Goal: Task Accomplishment & Management: Use online tool/utility

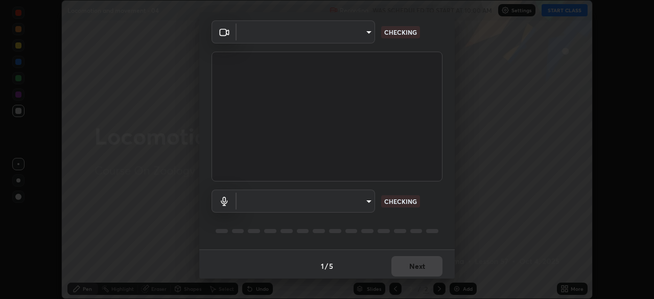
scroll to position [36, 0]
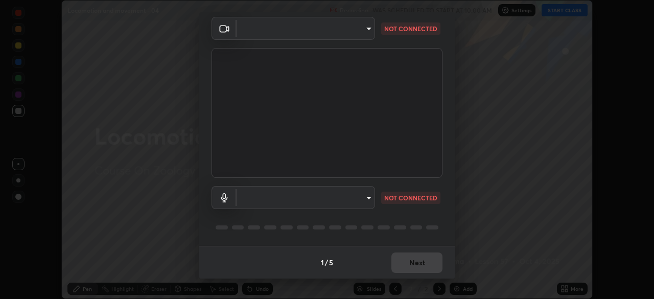
type input "bb042f4cef02672c8476b3eb7f28b41a7a7948f490d26ebfcad6535361d2bffd"
type input "default"
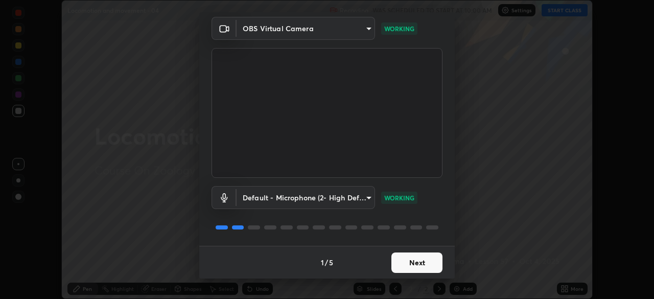
click at [426, 269] on button "Next" at bounding box center [417, 263] width 51 height 20
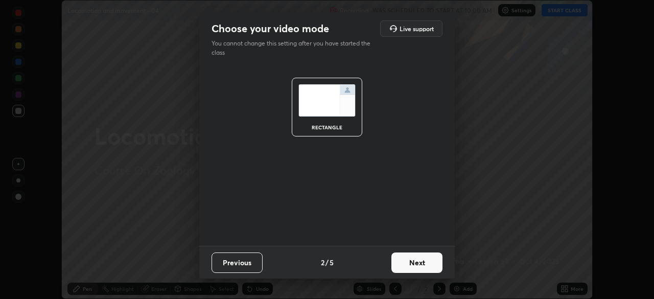
click at [427, 264] on button "Next" at bounding box center [417, 263] width 51 height 20
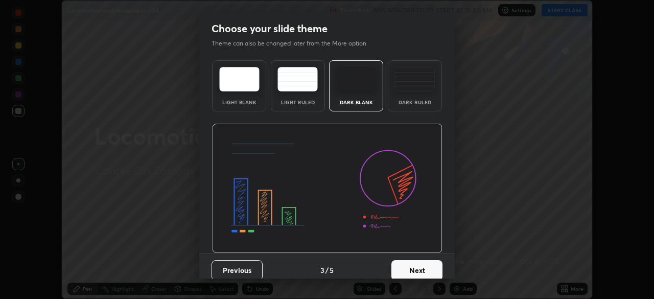
click at [425, 264] on button "Next" at bounding box center [417, 270] width 51 height 20
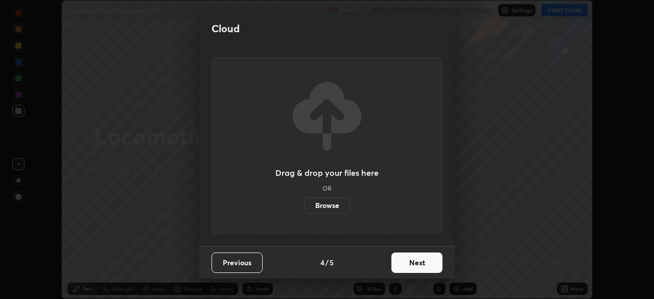
click at [332, 207] on label "Browse" at bounding box center [328, 205] width 46 height 16
click at [305, 207] on input "Browse" at bounding box center [305, 205] width 0 height 16
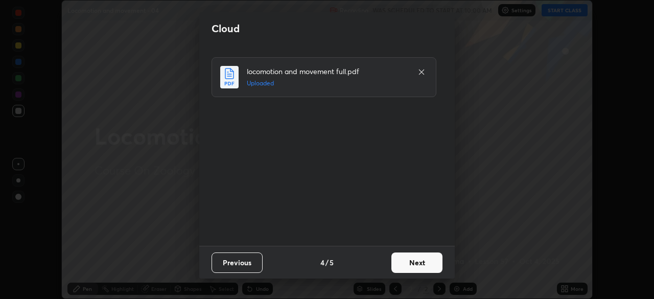
click at [422, 263] on button "Next" at bounding box center [417, 263] width 51 height 20
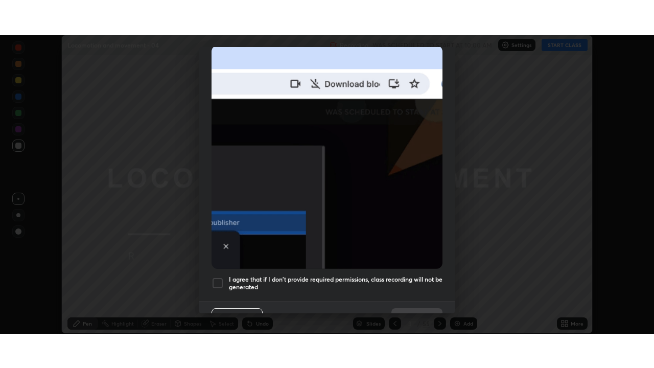
scroll to position [245, 0]
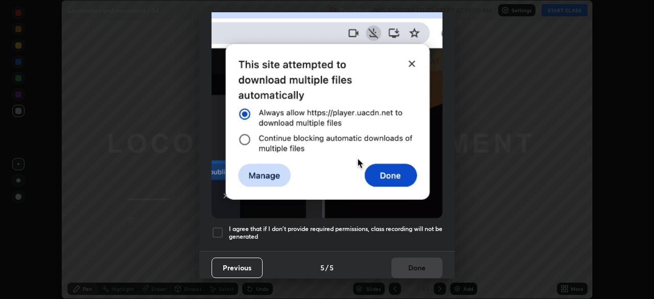
click at [218, 229] on div at bounding box center [218, 233] width 12 height 12
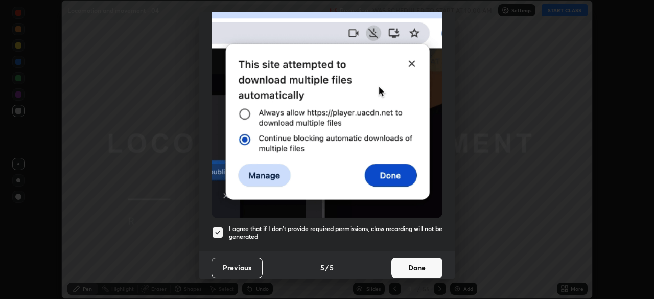
click at [406, 262] on button "Done" at bounding box center [417, 268] width 51 height 20
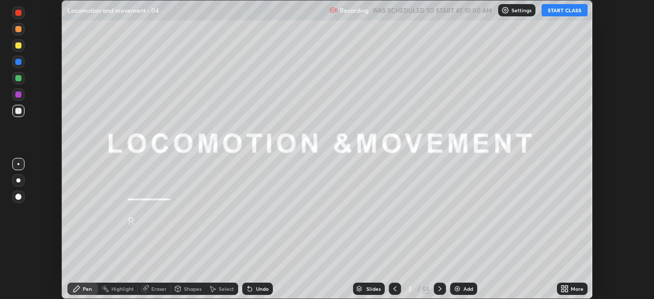
click at [561, 13] on button "START CLASS" at bounding box center [565, 10] width 46 height 12
click at [562, 288] on icon at bounding box center [563, 287] width 3 height 3
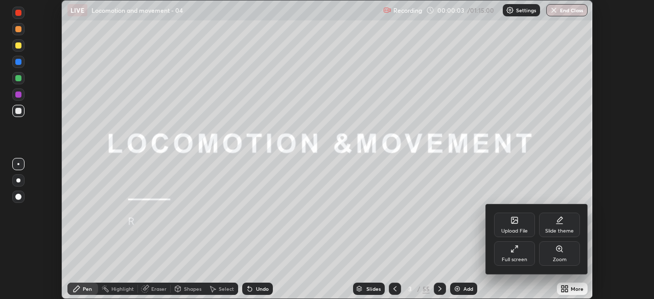
click at [516, 256] on div "Full screen" at bounding box center [514, 253] width 41 height 25
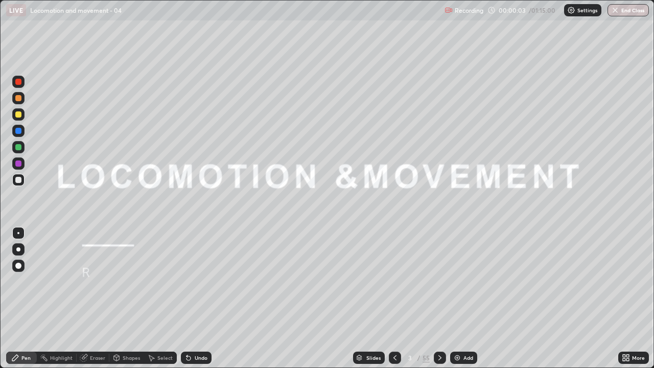
scroll to position [368, 654]
click at [373, 299] on div "Slides" at bounding box center [374, 357] width 14 height 5
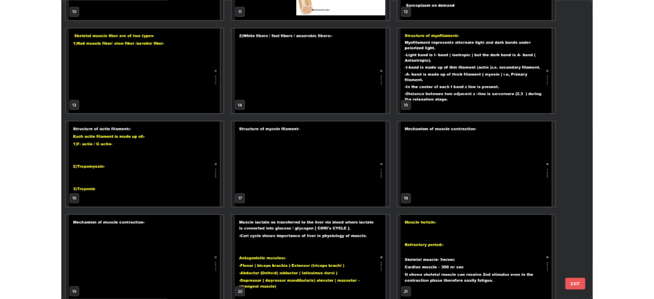
scroll to position [434, 0]
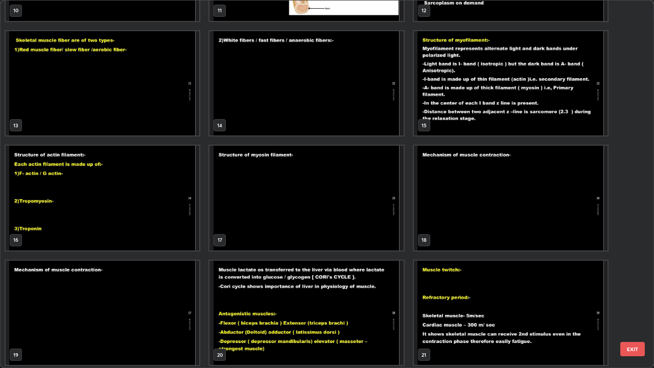
click at [460, 234] on img "grid" at bounding box center [511, 198] width 194 height 105
click at [459, 234] on img "grid" at bounding box center [511, 198] width 194 height 105
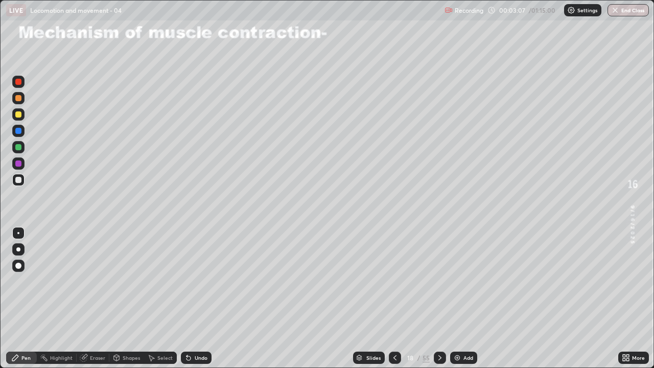
click at [129, 299] on div "Shapes" at bounding box center [131, 357] width 17 height 5
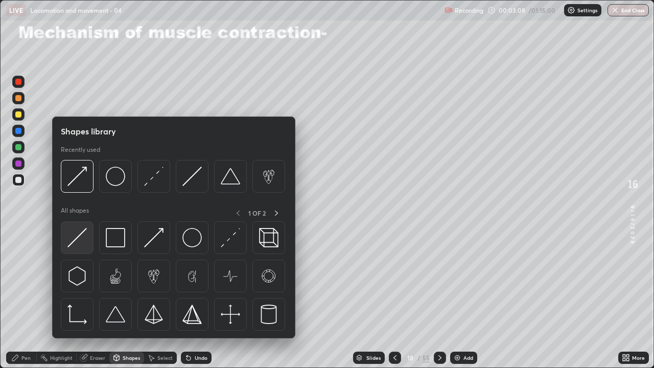
click at [75, 237] on img at bounding box center [76, 237] width 19 height 19
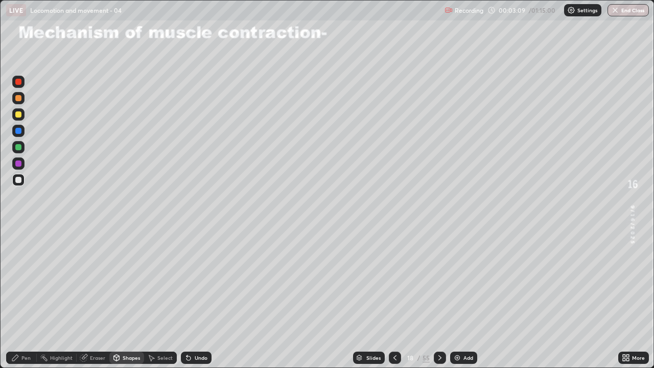
click at [16, 182] on div at bounding box center [18, 180] width 6 height 6
click at [25, 299] on div "Pen" at bounding box center [21, 358] width 31 height 12
click at [16, 114] on div at bounding box center [18, 114] width 6 height 6
click at [199, 299] on div "Undo" at bounding box center [196, 358] width 31 height 12
click at [98, 299] on div "Eraser" at bounding box center [97, 357] width 15 height 5
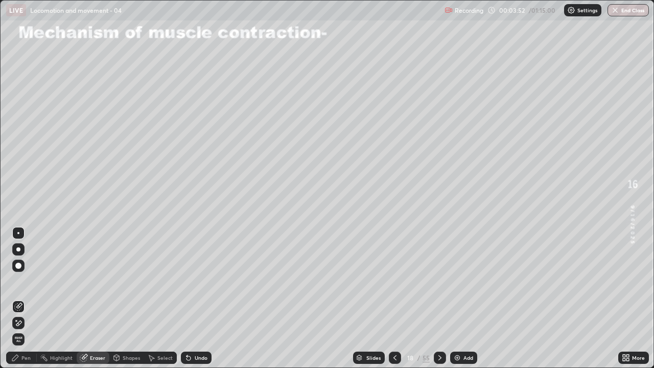
click at [31, 299] on div "Pen" at bounding box center [21, 358] width 31 height 12
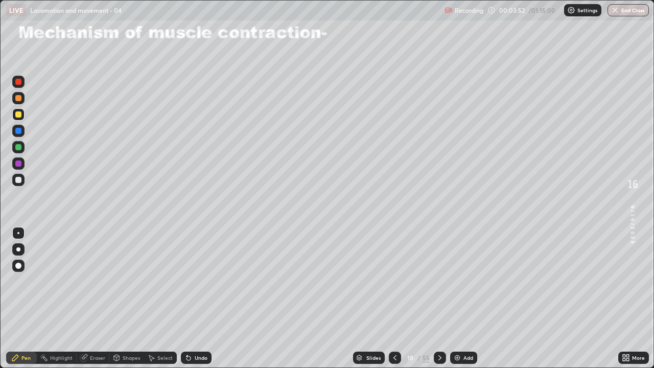
click at [18, 165] on div at bounding box center [18, 164] width 6 height 6
click at [20, 116] on div at bounding box center [18, 114] width 6 height 6
click at [23, 149] on div at bounding box center [18, 147] width 12 height 12
click at [199, 299] on div "Undo" at bounding box center [201, 357] width 13 height 5
click at [195, 299] on div "Undo" at bounding box center [201, 357] width 13 height 5
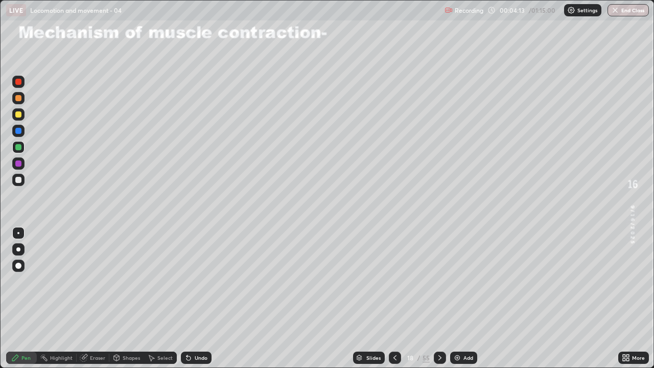
click at [196, 299] on div "Undo" at bounding box center [196, 358] width 31 height 12
click at [199, 299] on div "Undo" at bounding box center [201, 357] width 13 height 5
click at [195, 299] on div "Undo" at bounding box center [196, 358] width 31 height 12
click at [187, 299] on icon at bounding box center [189, 358] width 4 height 4
click at [201, 299] on div "Undo" at bounding box center [201, 357] width 13 height 5
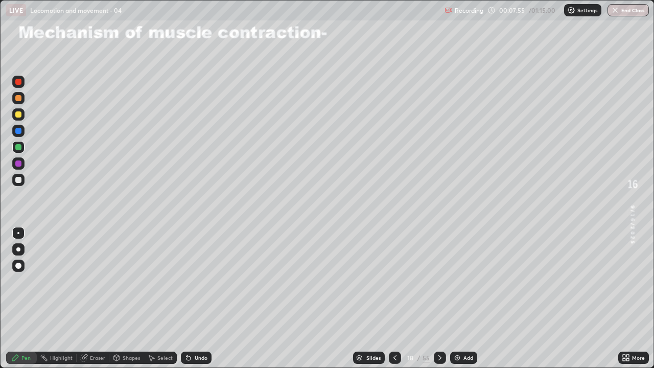
click at [439, 299] on icon at bounding box center [440, 358] width 8 height 8
click at [441, 299] on icon at bounding box center [440, 358] width 8 height 8
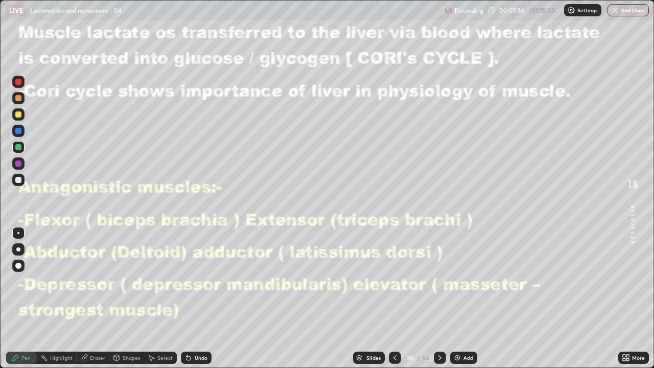
click at [441, 299] on div at bounding box center [440, 358] width 12 height 12
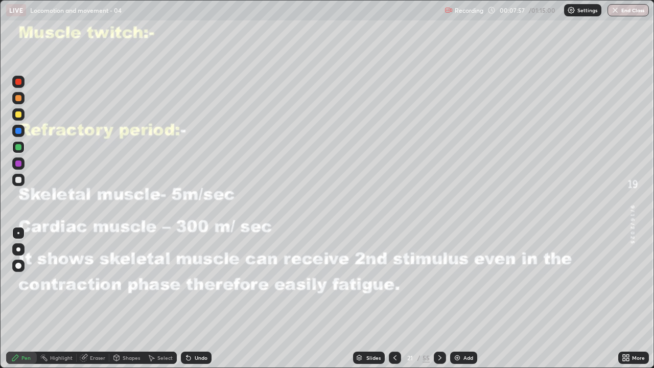
click at [439, 299] on icon at bounding box center [440, 358] width 8 height 8
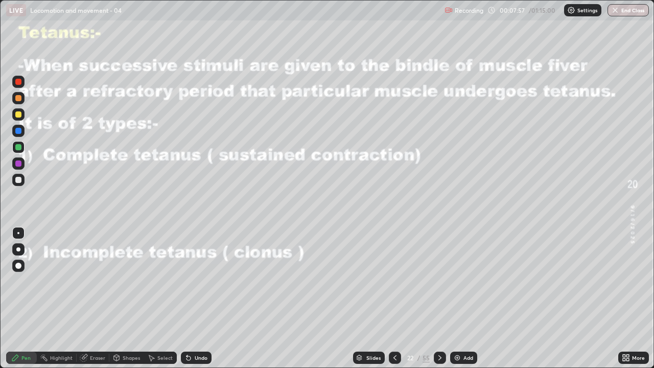
click at [439, 299] on icon at bounding box center [440, 358] width 8 height 8
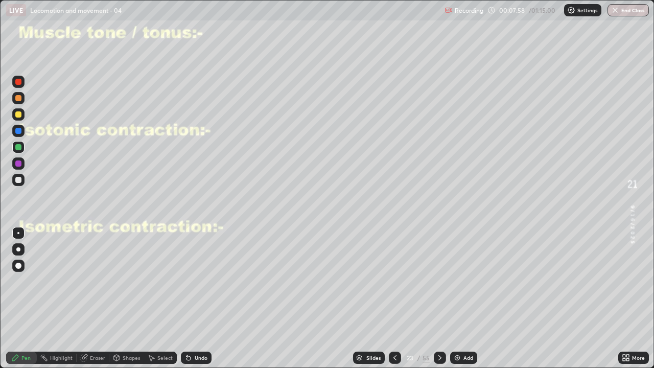
click at [439, 299] on icon at bounding box center [440, 358] width 8 height 8
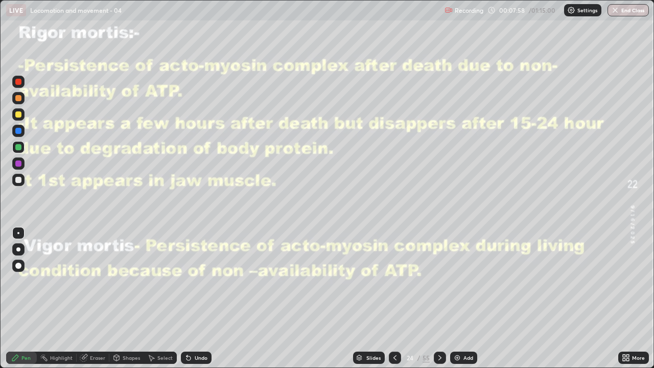
click at [444, 299] on div at bounding box center [440, 358] width 12 height 12
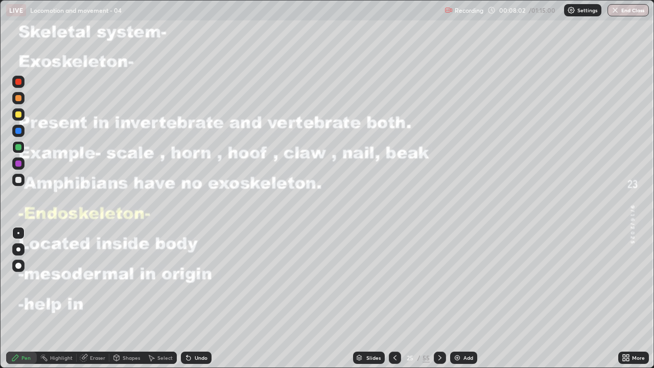
click at [394, 299] on icon at bounding box center [395, 358] width 8 height 8
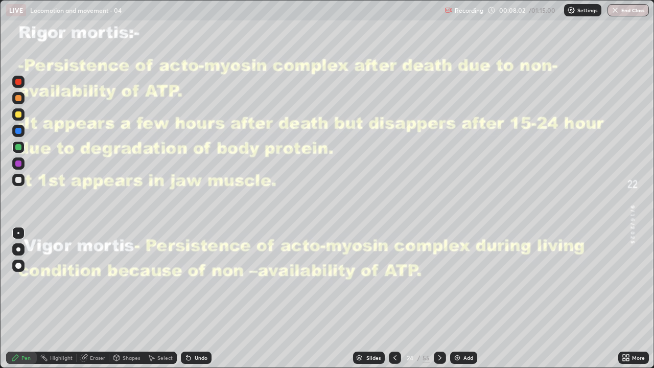
click at [394, 299] on icon at bounding box center [395, 358] width 8 height 8
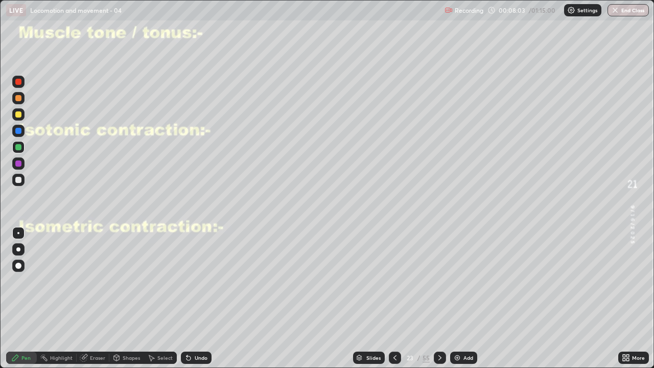
click at [393, 299] on icon at bounding box center [395, 358] width 8 height 8
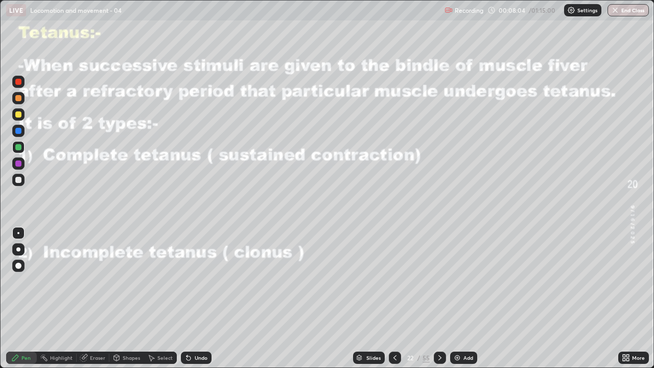
click at [394, 299] on icon at bounding box center [395, 358] width 8 height 8
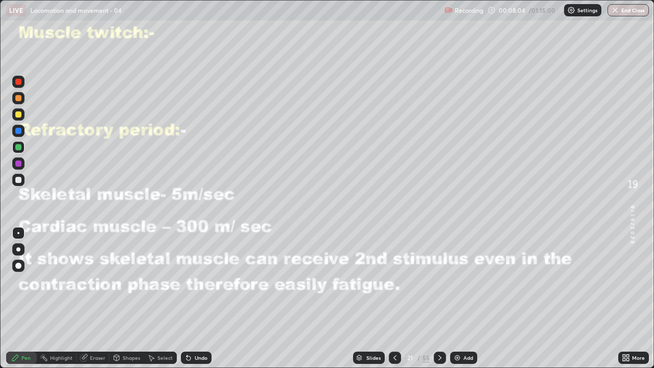
click at [394, 299] on icon at bounding box center [395, 358] width 8 height 8
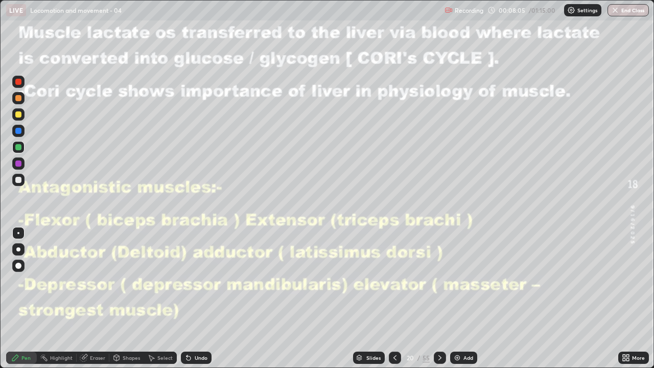
click at [394, 299] on icon at bounding box center [395, 358] width 8 height 8
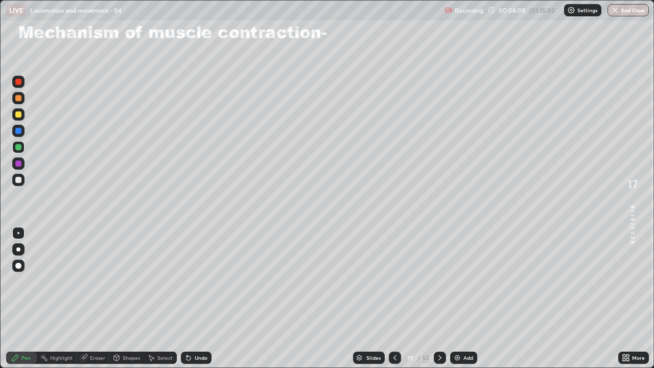
click at [628, 299] on icon at bounding box center [628, 359] width 3 height 3
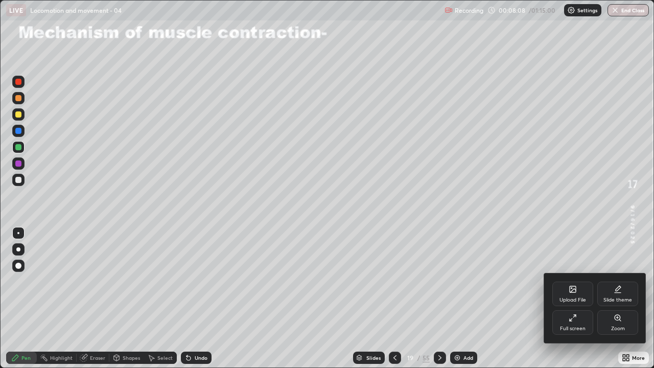
click at [570, 299] on div "Full screen" at bounding box center [573, 322] width 41 height 25
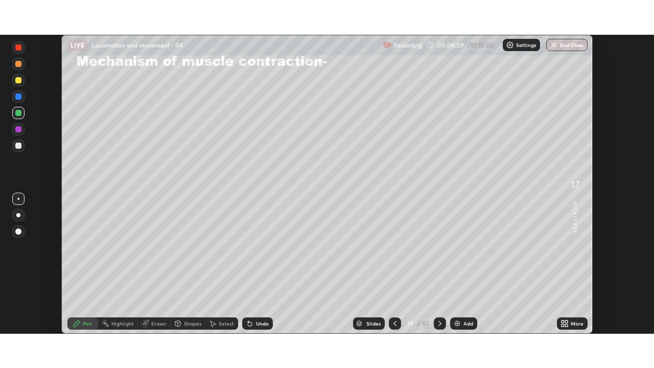
scroll to position [50830, 50475]
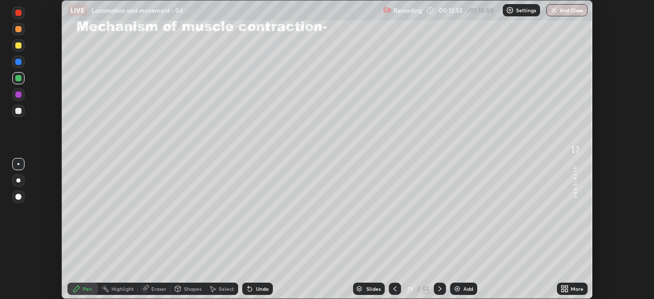
click at [567, 290] on icon at bounding box center [566, 290] width 3 height 3
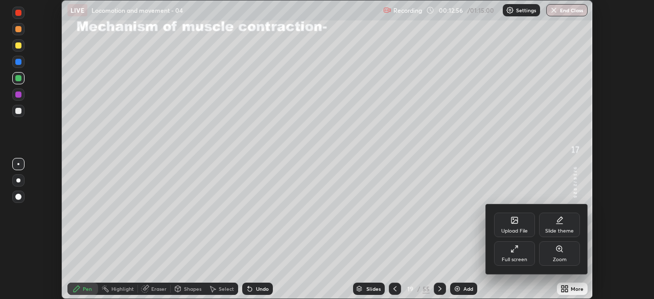
click at [522, 258] on div "Full screen" at bounding box center [515, 259] width 26 height 5
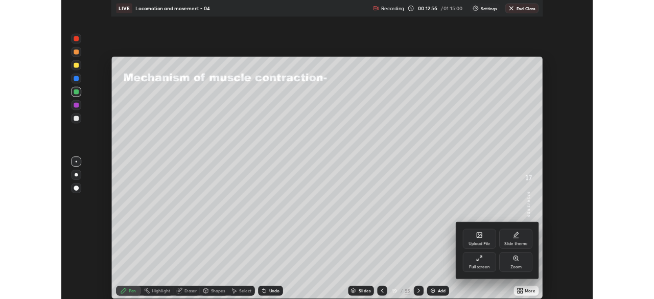
scroll to position [368, 654]
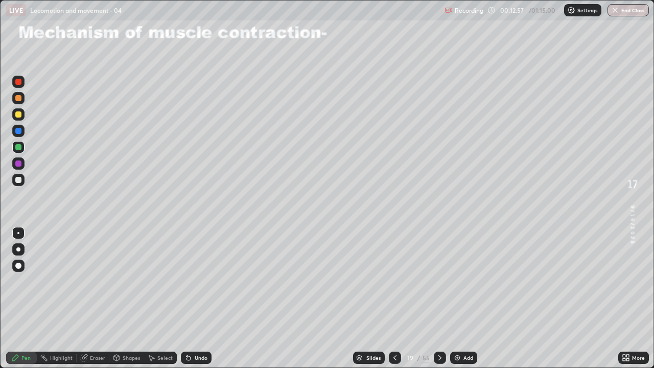
click at [394, 299] on icon at bounding box center [395, 358] width 8 height 8
click at [19, 100] on div at bounding box center [18, 98] width 6 height 6
click at [191, 299] on div "Undo" at bounding box center [196, 358] width 31 height 12
click at [197, 299] on div "Undo" at bounding box center [196, 358] width 31 height 12
click at [198, 299] on div "Undo" at bounding box center [196, 358] width 31 height 12
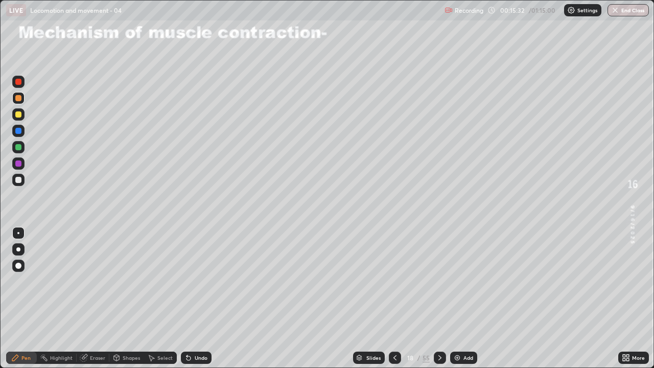
click at [195, 299] on div "Undo" at bounding box center [201, 357] width 13 height 5
click at [196, 299] on div "Undo" at bounding box center [201, 357] width 13 height 5
click at [198, 299] on div "Undo" at bounding box center [196, 358] width 31 height 12
click at [197, 299] on div "Undo" at bounding box center [196, 358] width 31 height 12
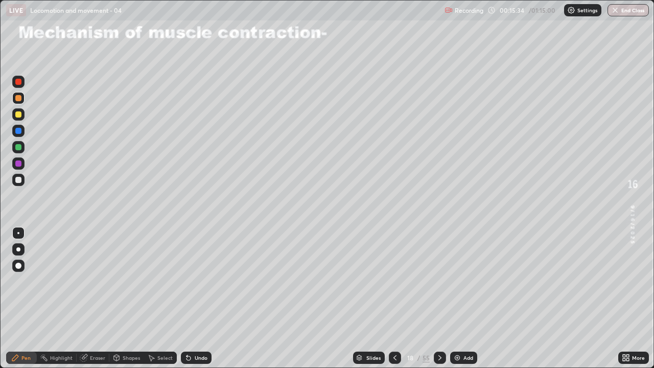
click at [197, 299] on div "Undo" at bounding box center [196, 358] width 31 height 12
click at [198, 299] on div "Undo" at bounding box center [201, 357] width 13 height 5
click at [198, 299] on div "Undo" at bounding box center [196, 358] width 31 height 12
click at [198, 299] on div "Undo" at bounding box center [201, 357] width 13 height 5
click at [198, 299] on div "Undo" at bounding box center [196, 358] width 31 height 12
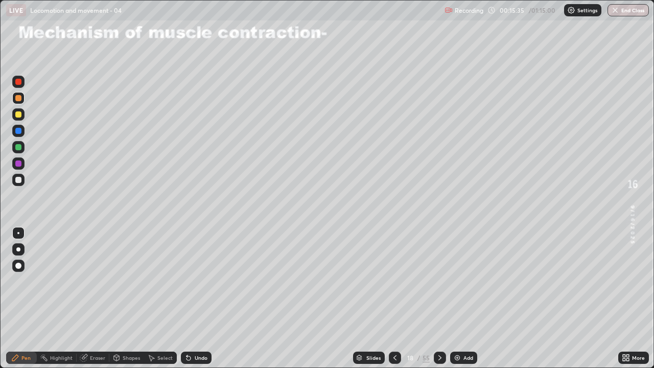
click at [197, 299] on div "Undo" at bounding box center [196, 358] width 31 height 12
click at [198, 299] on div "Undo" at bounding box center [196, 358] width 31 height 12
click at [197, 299] on div "Undo" at bounding box center [196, 358] width 31 height 12
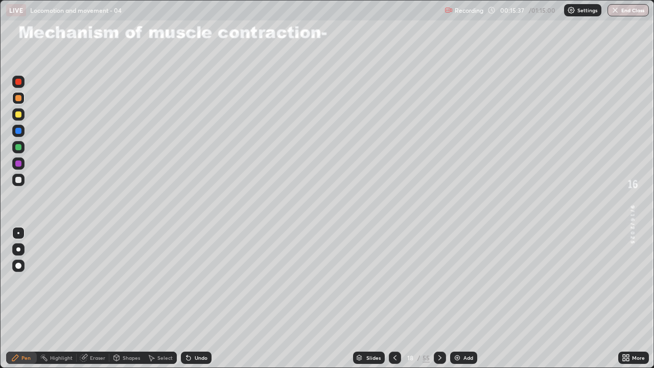
click at [195, 299] on div "Undo" at bounding box center [196, 358] width 31 height 12
click at [196, 299] on div "Undo" at bounding box center [196, 358] width 31 height 12
click at [460, 299] on img at bounding box center [458, 358] width 8 height 8
click at [394, 299] on icon at bounding box center [395, 358] width 8 height 8
click at [444, 299] on div at bounding box center [440, 358] width 12 height 20
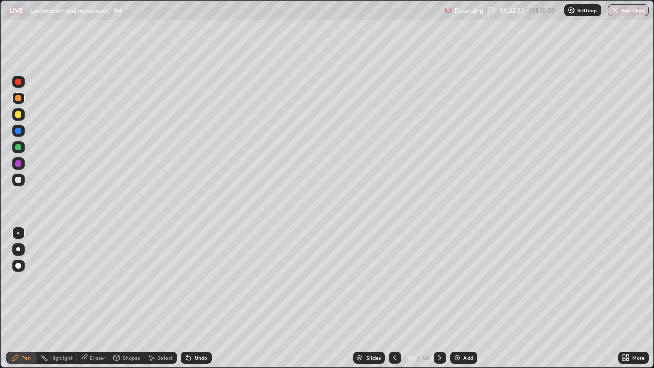
click at [458, 299] on img at bounding box center [458, 358] width 8 height 8
click at [18, 99] on div at bounding box center [18, 98] width 6 height 6
click at [18, 184] on div at bounding box center [18, 180] width 12 height 12
click at [121, 299] on div "Shapes" at bounding box center [126, 358] width 35 height 12
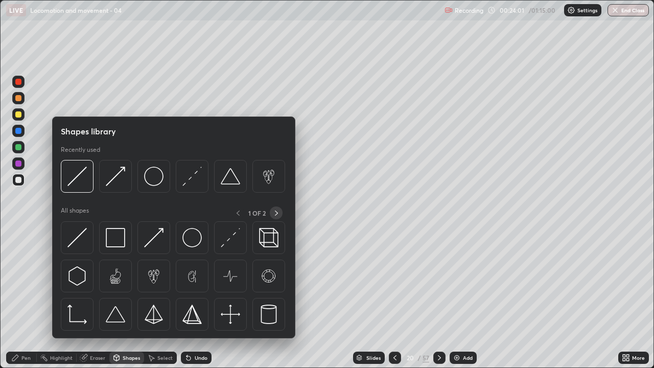
click at [276, 213] on icon at bounding box center [277, 213] width 8 height 8
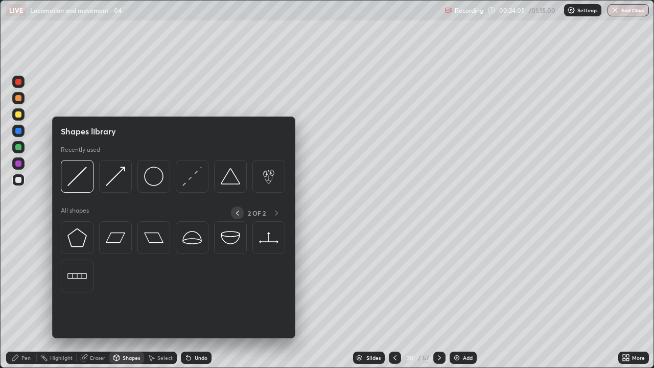
click at [237, 213] on icon at bounding box center [238, 213] width 8 height 8
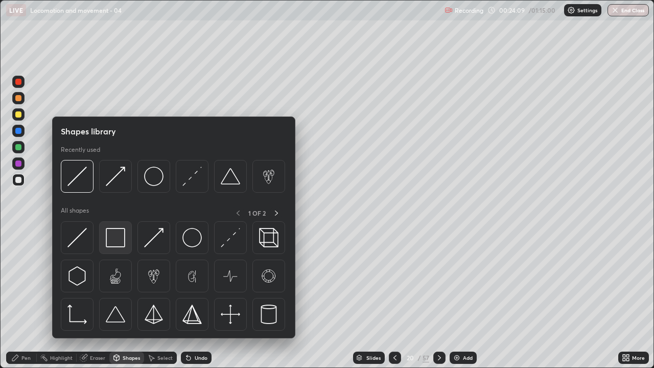
click at [122, 243] on img at bounding box center [115, 237] width 19 height 19
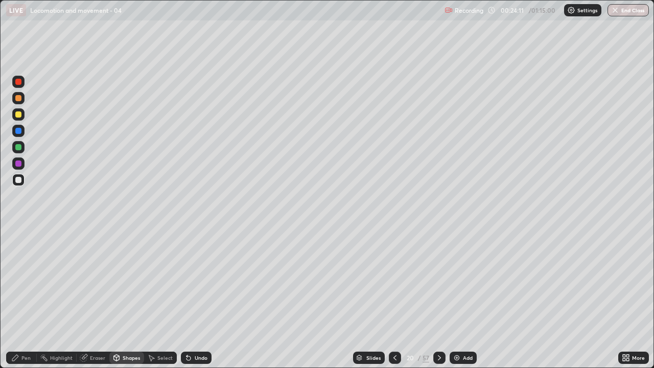
click at [21, 115] on div at bounding box center [18, 114] width 6 height 6
click at [195, 299] on div "Undo" at bounding box center [201, 357] width 13 height 5
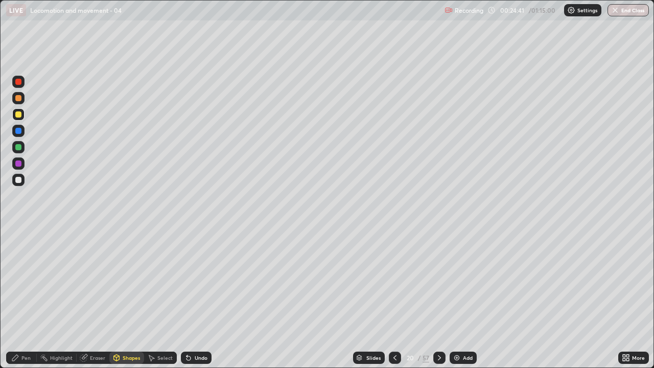
click at [198, 299] on div "Undo" at bounding box center [201, 357] width 13 height 5
click at [202, 299] on div "Undo" at bounding box center [196, 358] width 31 height 12
click at [199, 299] on div "Undo" at bounding box center [196, 358] width 31 height 12
click at [22, 299] on div "Pen" at bounding box center [25, 357] width 9 height 5
click at [19, 147] on div at bounding box center [18, 147] width 6 height 6
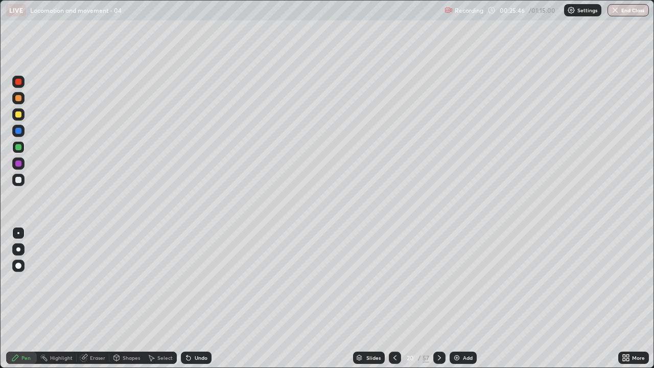
click at [126, 299] on div "Shapes" at bounding box center [131, 357] width 17 height 5
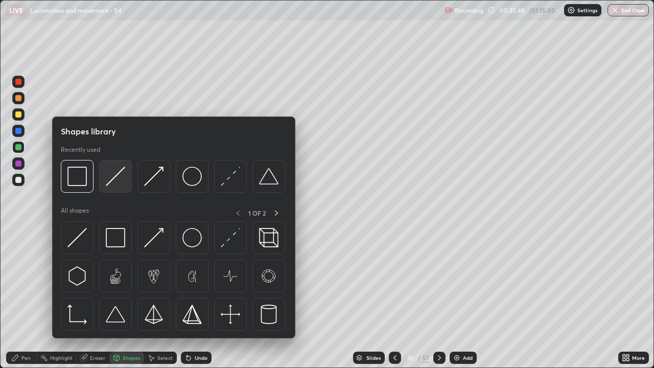
click at [113, 179] on img at bounding box center [115, 176] width 19 height 19
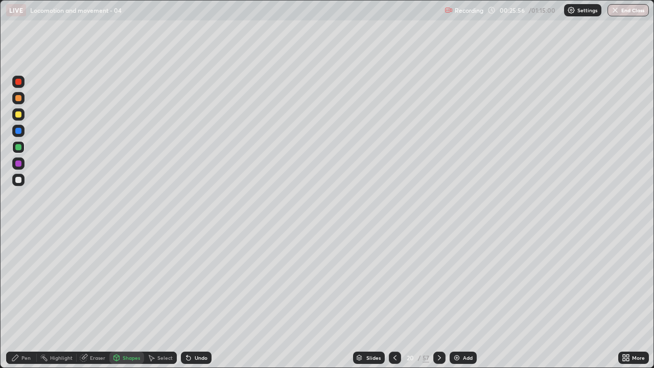
click at [192, 299] on div "Undo" at bounding box center [196, 358] width 31 height 12
click at [198, 299] on div "Undo" at bounding box center [201, 357] width 13 height 5
click at [24, 299] on div "Pen" at bounding box center [25, 357] width 9 height 5
click at [18, 164] on div at bounding box center [18, 164] width 6 height 6
click at [198, 299] on div "Undo" at bounding box center [201, 357] width 13 height 5
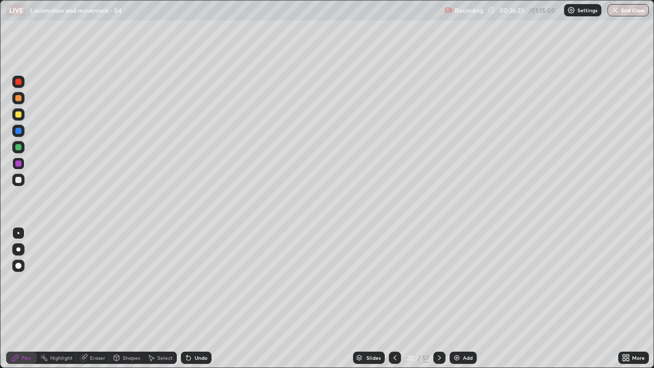
click at [204, 299] on div "Undo" at bounding box center [196, 358] width 31 height 12
click at [198, 299] on div "Undo" at bounding box center [201, 357] width 13 height 5
click at [129, 299] on div "Shapes" at bounding box center [131, 357] width 17 height 5
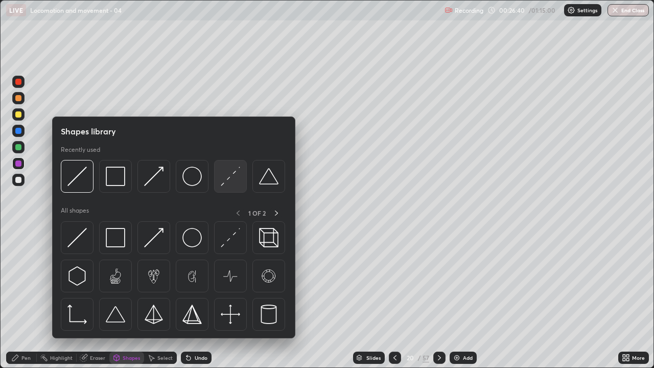
click at [221, 185] on img at bounding box center [230, 176] width 19 height 19
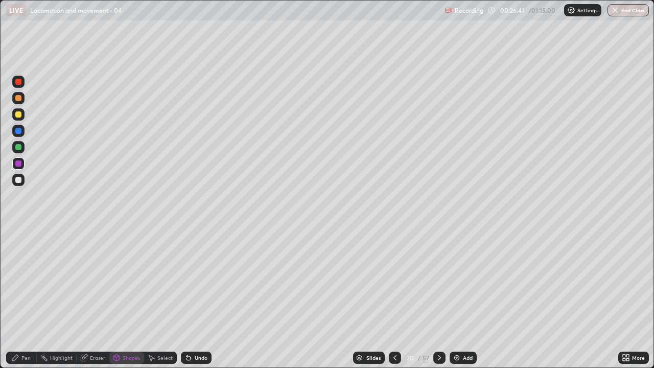
click at [20, 179] on div at bounding box center [18, 180] width 6 height 6
click at [44, 299] on rect at bounding box center [44, 358] width 5 height 5
click at [21, 299] on div "Pen" at bounding box center [21, 358] width 31 height 12
click at [24, 299] on div "Pen" at bounding box center [21, 358] width 31 height 12
click at [17, 183] on div at bounding box center [18, 180] width 6 height 6
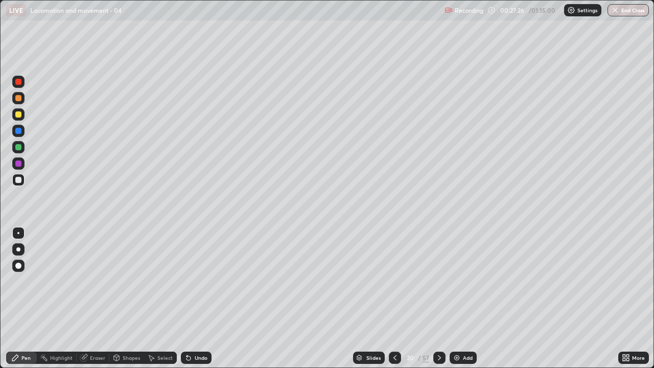
click at [20, 129] on div at bounding box center [18, 131] width 6 height 6
click at [96, 299] on div "Eraser" at bounding box center [97, 357] width 15 height 5
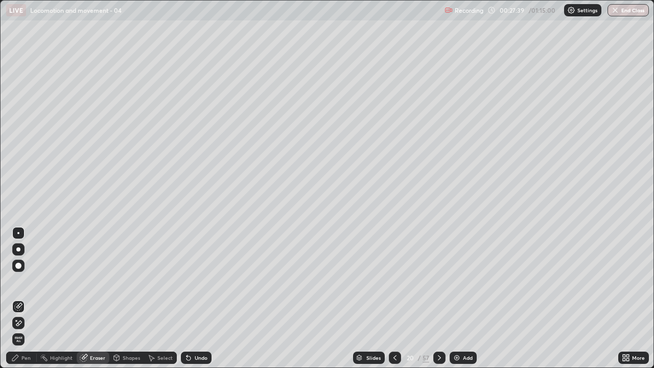
click at [129, 299] on div "Shapes" at bounding box center [131, 357] width 17 height 5
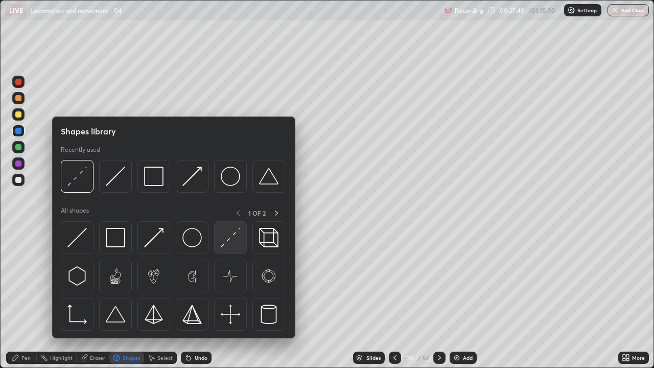
click at [222, 242] on img at bounding box center [230, 237] width 19 height 19
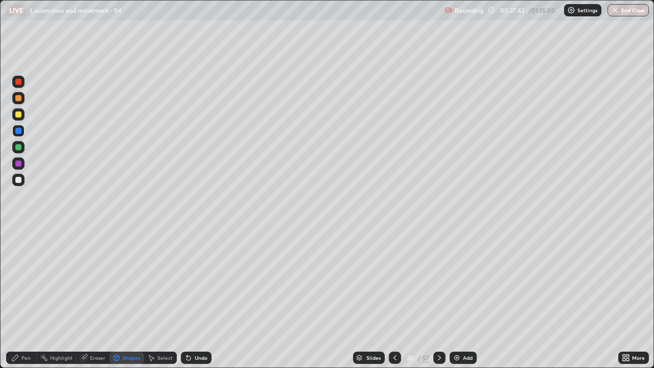
click at [200, 299] on div "Undo" at bounding box center [201, 357] width 13 height 5
click at [19, 147] on div at bounding box center [18, 147] width 6 height 6
click at [21, 299] on div "Pen" at bounding box center [21, 358] width 31 height 12
click at [20, 166] on div at bounding box center [18, 164] width 6 height 6
click at [19, 146] on div at bounding box center [18, 147] width 6 height 6
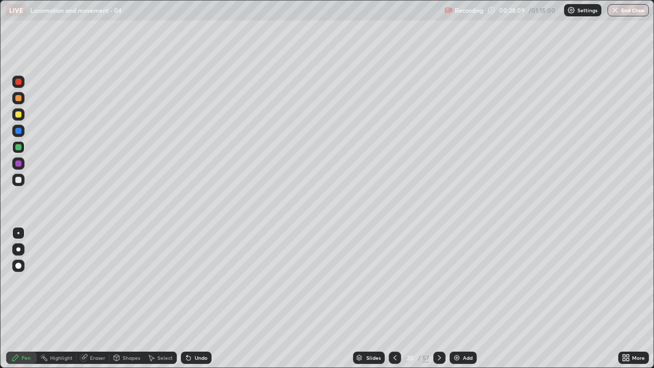
click at [19, 115] on div at bounding box center [18, 114] width 6 height 6
click at [18, 99] on div at bounding box center [18, 98] width 6 height 6
click at [18, 113] on div at bounding box center [18, 114] width 6 height 6
click at [123, 299] on div "Shapes" at bounding box center [131, 357] width 17 height 5
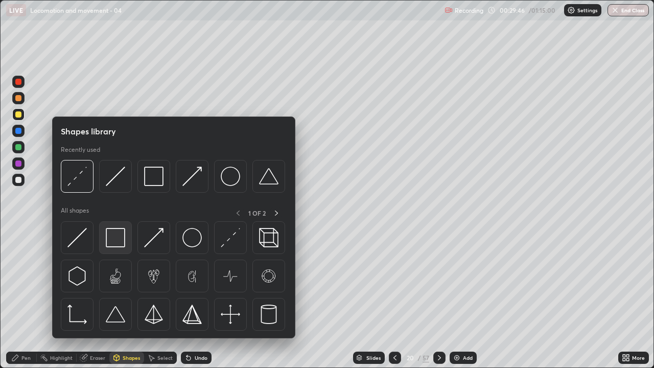
click at [115, 239] on img at bounding box center [115, 237] width 19 height 19
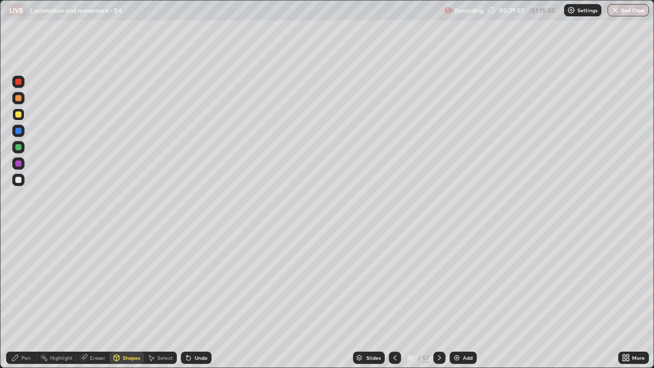
click at [197, 299] on div "Undo" at bounding box center [196, 358] width 31 height 12
click at [203, 299] on div "Undo" at bounding box center [201, 357] width 13 height 5
click at [202, 299] on div "Undo" at bounding box center [201, 357] width 13 height 5
click at [206, 299] on div "Undo" at bounding box center [201, 357] width 13 height 5
click at [28, 299] on div "Pen" at bounding box center [25, 357] width 9 height 5
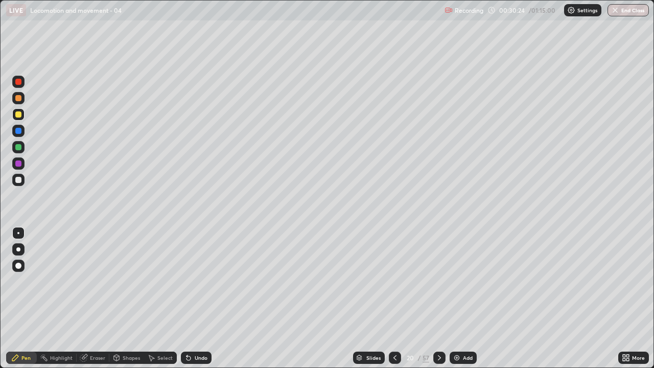
click at [18, 165] on div at bounding box center [18, 164] width 6 height 6
click at [17, 148] on div at bounding box center [18, 147] width 6 height 6
click at [131, 299] on div "Shapes" at bounding box center [131, 357] width 17 height 5
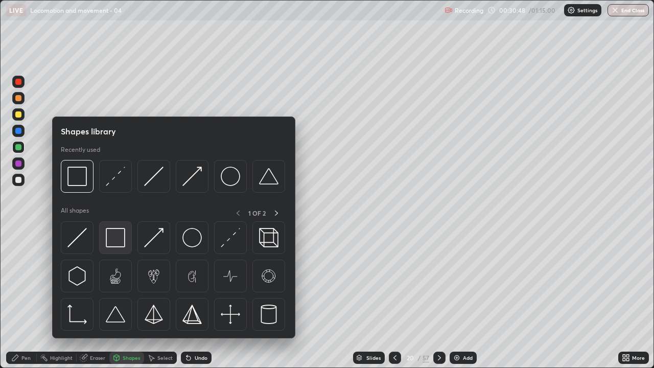
click at [120, 241] on img at bounding box center [115, 237] width 19 height 19
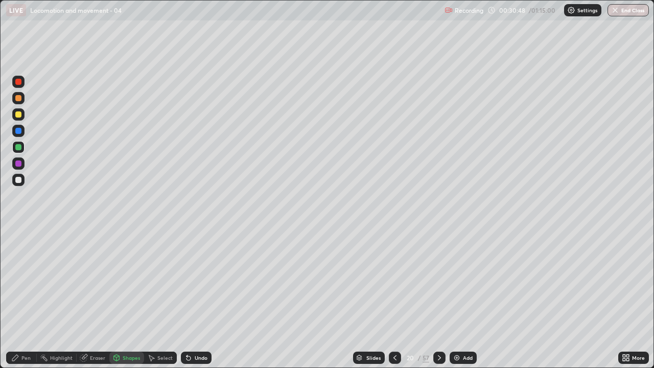
click at [18, 183] on div at bounding box center [18, 180] width 6 height 6
click at [27, 299] on div "Pen" at bounding box center [21, 358] width 31 height 12
click at [19, 164] on div at bounding box center [18, 164] width 6 height 6
click at [127, 299] on div "Shapes" at bounding box center [131, 357] width 17 height 5
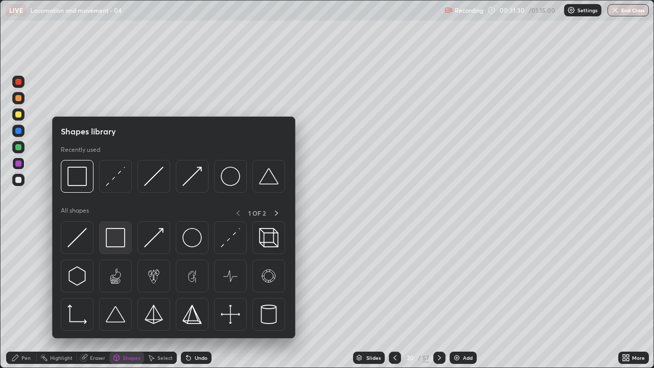
click at [124, 243] on img at bounding box center [115, 237] width 19 height 19
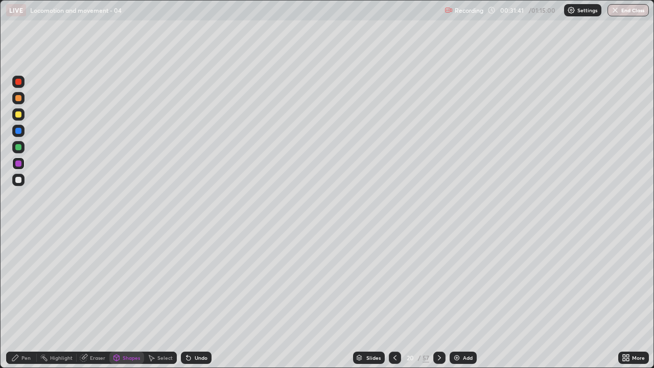
click at [26, 299] on div "Pen" at bounding box center [25, 357] width 9 height 5
click at [19, 115] on div at bounding box center [18, 114] width 6 height 6
click at [196, 299] on div "Undo" at bounding box center [196, 358] width 31 height 12
click at [192, 299] on div "Undo" at bounding box center [196, 358] width 31 height 12
click at [189, 299] on div "Undo" at bounding box center [196, 358] width 31 height 12
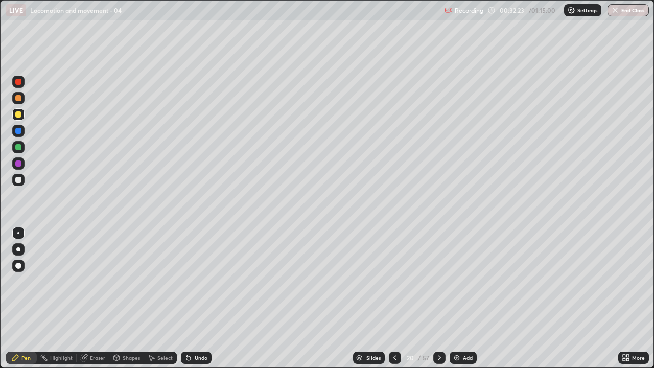
click at [187, 299] on div "Undo" at bounding box center [196, 358] width 31 height 12
click at [185, 299] on icon at bounding box center [189, 358] width 8 height 8
click at [539, 299] on div "Slides 20 / 57 Add" at bounding box center [415, 358] width 407 height 20
click at [632, 299] on div "More" at bounding box center [634, 358] width 31 height 20
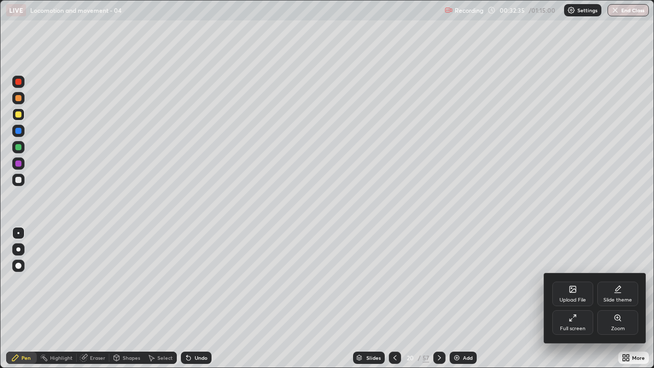
click at [637, 299] on div "Upload File Slide theme Full screen Zoom" at bounding box center [596, 309] width 102 height 70
click at [586, 299] on div at bounding box center [327, 184] width 654 height 368
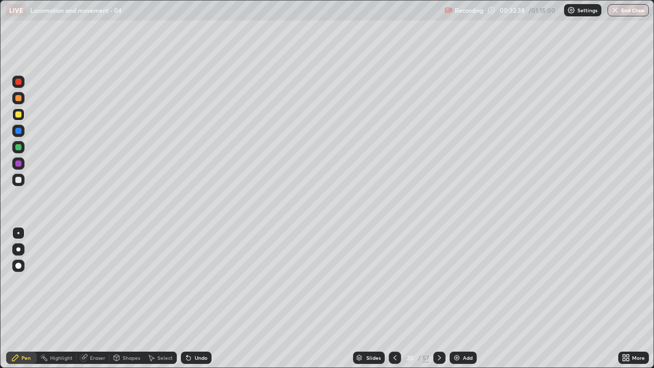
click at [199, 299] on div "Undo" at bounding box center [201, 357] width 13 height 5
click at [197, 299] on div "Undo" at bounding box center [196, 358] width 31 height 12
click at [194, 299] on div "Undo" at bounding box center [196, 358] width 31 height 12
click at [192, 299] on div "Undo" at bounding box center [196, 358] width 31 height 12
click at [189, 299] on icon at bounding box center [189, 358] width 8 height 8
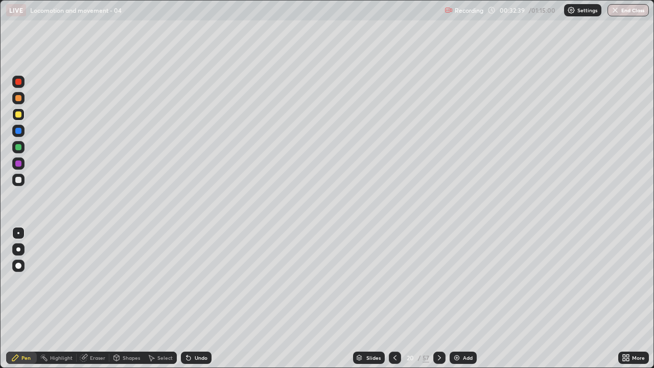
click at [188, 299] on icon at bounding box center [189, 358] width 8 height 8
click at [187, 299] on div "Undo" at bounding box center [196, 358] width 31 height 12
click at [186, 299] on div "Undo" at bounding box center [196, 358] width 31 height 12
click at [187, 299] on icon at bounding box center [189, 358] width 4 height 4
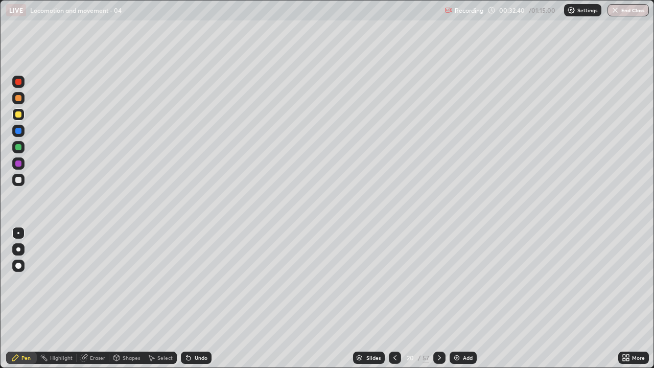
click at [187, 299] on icon at bounding box center [189, 358] width 4 height 4
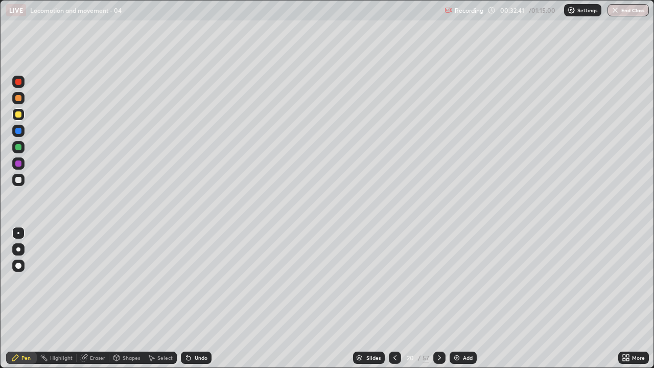
click at [187, 299] on icon at bounding box center [189, 358] width 4 height 4
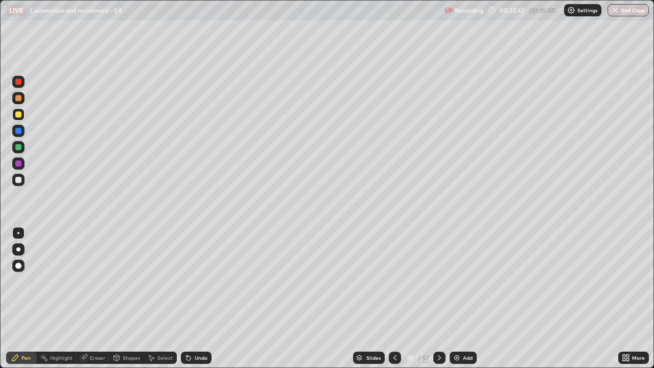
click at [187, 299] on icon at bounding box center [189, 358] width 4 height 4
click at [181, 299] on div "Undo" at bounding box center [196, 358] width 31 height 12
click at [187, 299] on icon at bounding box center [189, 358] width 4 height 4
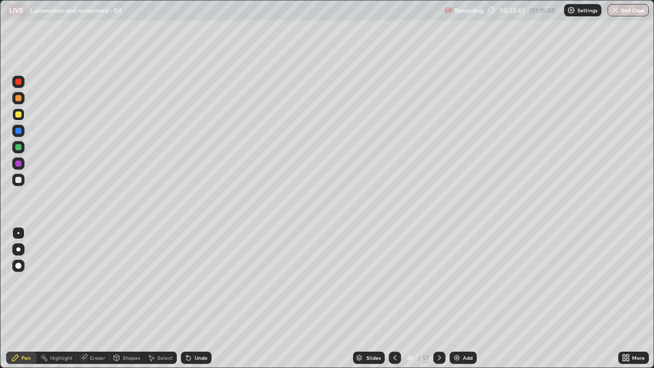
click at [187, 299] on icon at bounding box center [189, 358] width 4 height 4
click at [183, 299] on div "Undo" at bounding box center [196, 358] width 31 height 12
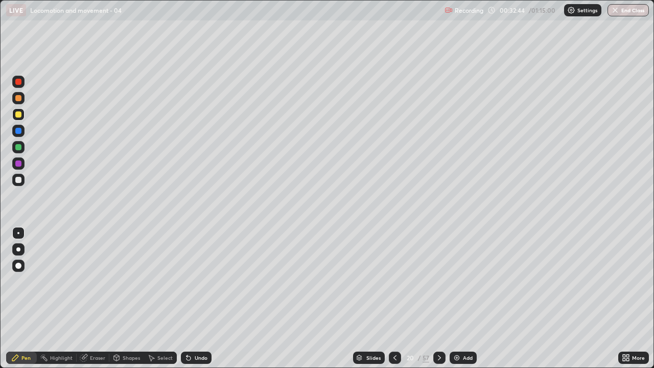
click at [183, 299] on div "Undo" at bounding box center [196, 358] width 31 height 12
click at [185, 299] on icon at bounding box center [189, 358] width 8 height 8
click at [183, 299] on div "Undo" at bounding box center [196, 358] width 31 height 12
click at [173, 299] on div "Select" at bounding box center [160, 358] width 33 height 12
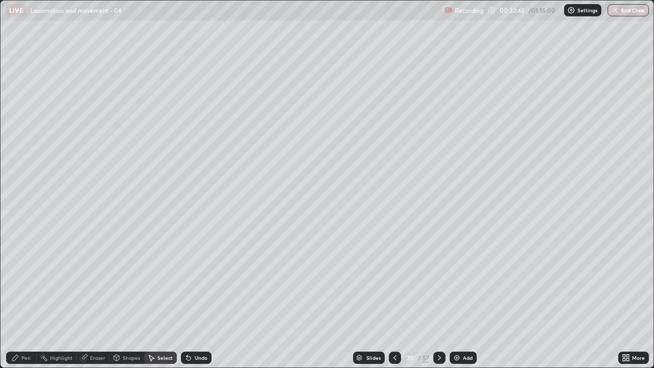
click at [172, 299] on div "Select" at bounding box center [160, 358] width 33 height 12
click at [175, 299] on div "Select" at bounding box center [160, 358] width 33 height 12
click at [190, 299] on icon at bounding box center [189, 358] width 8 height 8
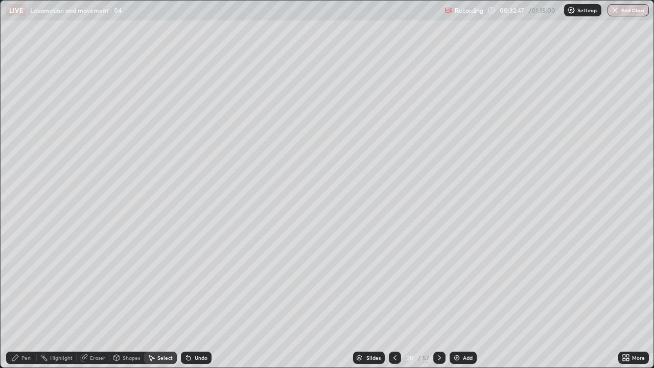
click at [192, 299] on div "Undo" at bounding box center [196, 358] width 31 height 12
click at [187, 299] on icon at bounding box center [189, 358] width 4 height 4
click at [189, 299] on icon at bounding box center [189, 358] width 8 height 8
click at [188, 299] on icon at bounding box center [189, 358] width 4 height 4
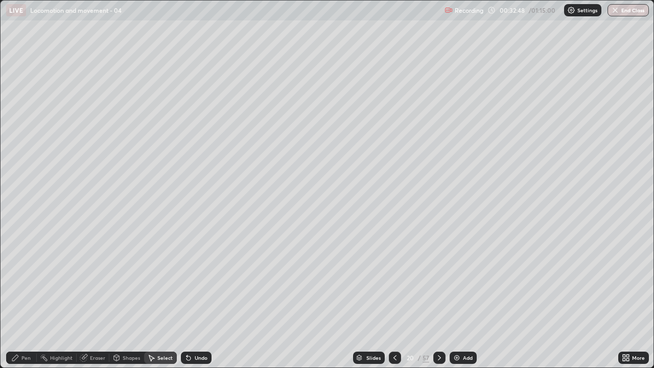
click at [187, 299] on icon at bounding box center [189, 358] width 4 height 4
click at [185, 299] on icon at bounding box center [189, 358] width 8 height 8
click at [647, 299] on div "0 ° Undo Copy Duplicate Duplicate to new slide Delete" at bounding box center [327, 184] width 653 height 367
click at [26, 299] on div "Pen" at bounding box center [25, 357] width 9 height 5
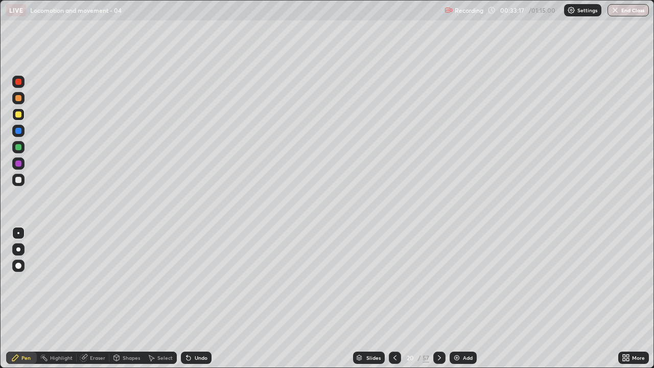
click at [187, 299] on icon at bounding box center [189, 358] width 4 height 4
click at [192, 299] on div "Undo" at bounding box center [196, 358] width 31 height 12
click at [191, 299] on div "Undo" at bounding box center [196, 358] width 31 height 12
click at [128, 299] on div "Shapes" at bounding box center [131, 357] width 17 height 5
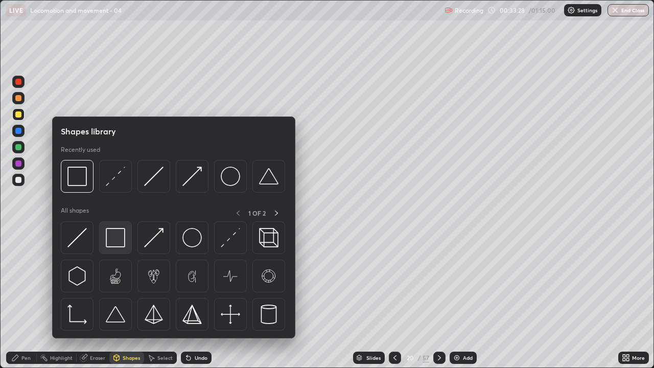
click at [119, 241] on img at bounding box center [115, 237] width 19 height 19
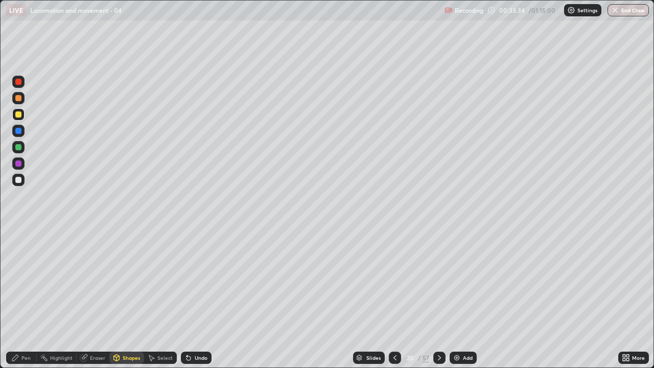
click at [31, 299] on div "Pen" at bounding box center [21, 358] width 31 height 12
click at [16, 180] on div at bounding box center [18, 180] width 6 height 6
click at [600, 299] on div "Slides 20 / 57 Add" at bounding box center [415, 358] width 407 height 20
click at [439, 299] on icon at bounding box center [440, 358] width 8 height 8
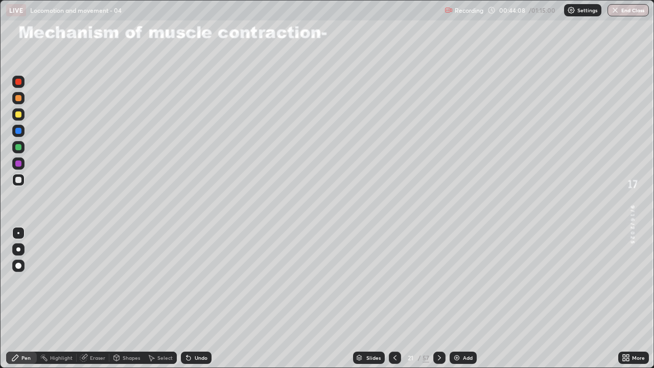
click at [439, 299] on icon at bounding box center [440, 358] width 8 height 8
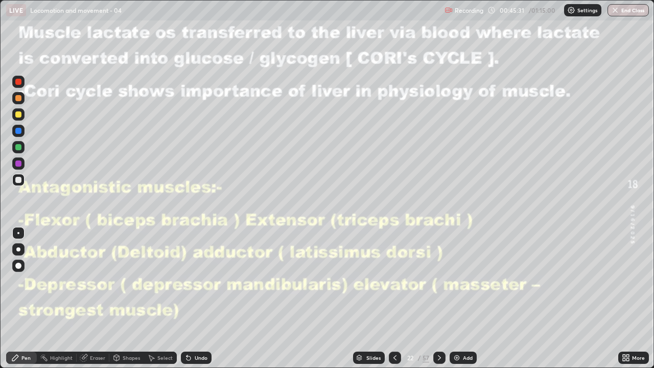
click at [17, 160] on div at bounding box center [18, 163] width 12 height 12
click at [197, 299] on div "Undo" at bounding box center [194, 358] width 35 height 20
click at [207, 299] on div "Undo" at bounding box center [196, 358] width 31 height 12
click at [18, 82] on div at bounding box center [18, 82] width 6 height 6
click at [18, 116] on div at bounding box center [18, 114] width 6 height 6
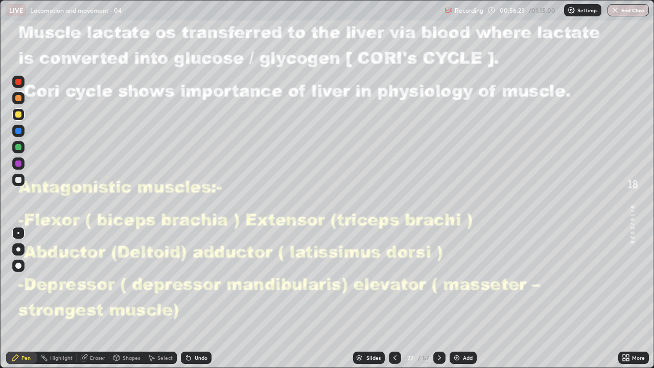
click at [439, 299] on icon at bounding box center [440, 358] width 8 height 8
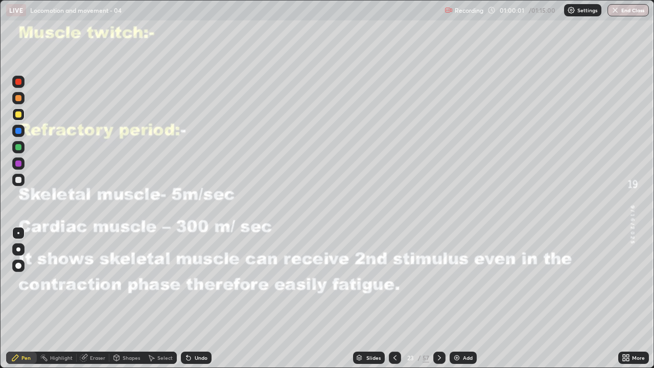
click at [20, 98] on div at bounding box center [18, 98] width 6 height 6
click at [195, 299] on div "Undo" at bounding box center [201, 357] width 13 height 5
click at [191, 299] on icon at bounding box center [189, 358] width 8 height 8
click at [18, 166] on div at bounding box center [18, 164] width 6 height 6
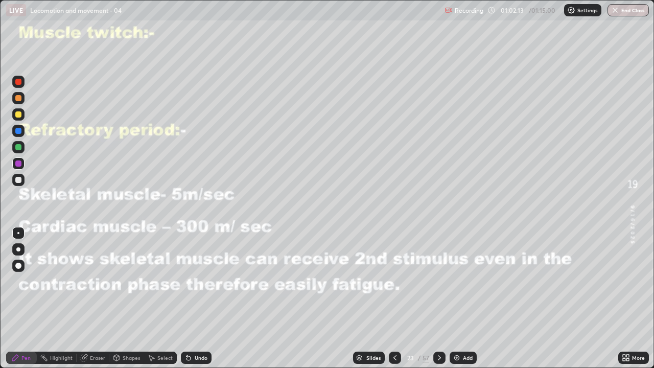
click at [17, 146] on div at bounding box center [18, 147] width 6 height 6
click at [195, 299] on div "Undo" at bounding box center [201, 357] width 13 height 5
click at [440, 299] on icon at bounding box center [440, 358] width 8 height 8
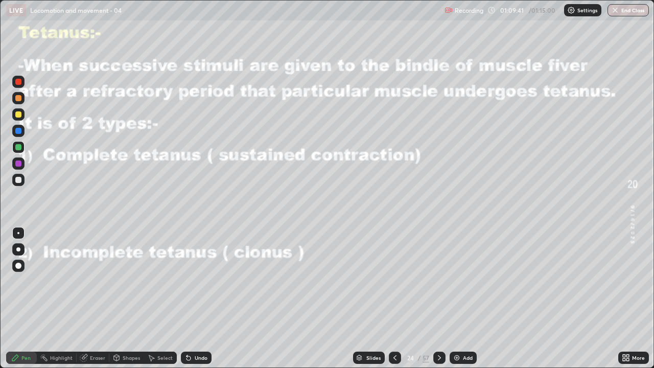
click at [633, 12] on button "End Class" at bounding box center [628, 10] width 41 height 12
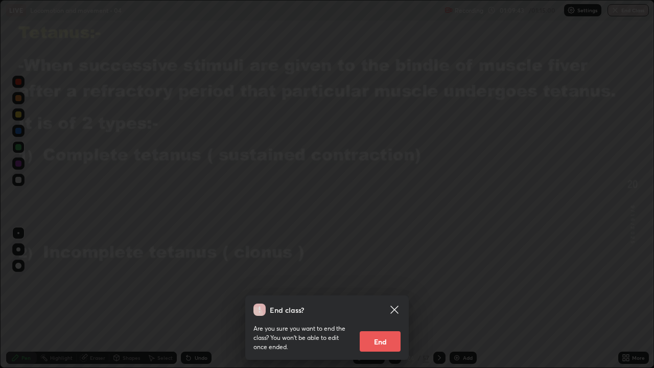
click at [389, 299] on button "End" at bounding box center [380, 341] width 41 height 20
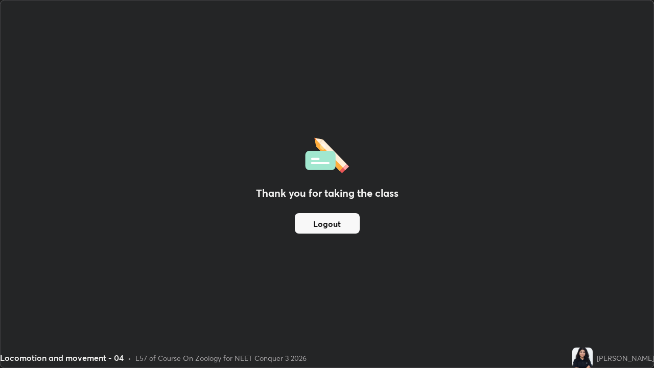
click at [326, 219] on button "Logout" at bounding box center [327, 223] width 65 height 20
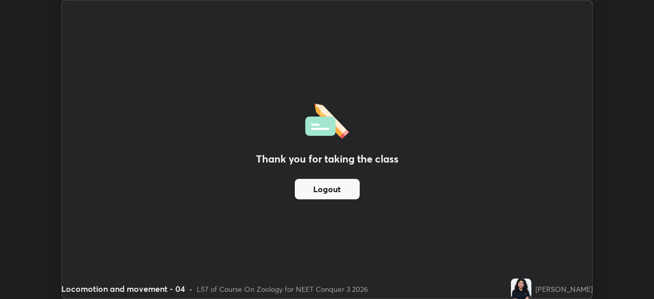
scroll to position [50830, 50475]
